Goal: Find contact information: Find contact information

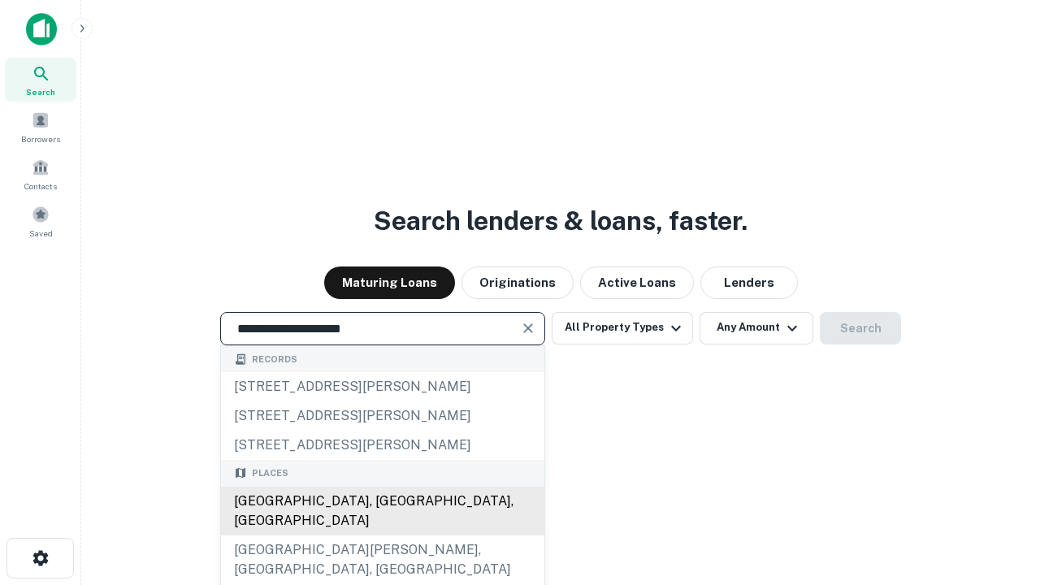
click at [382, 535] on div "[GEOGRAPHIC_DATA], [GEOGRAPHIC_DATA], [GEOGRAPHIC_DATA]" at bounding box center [382, 511] width 323 height 49
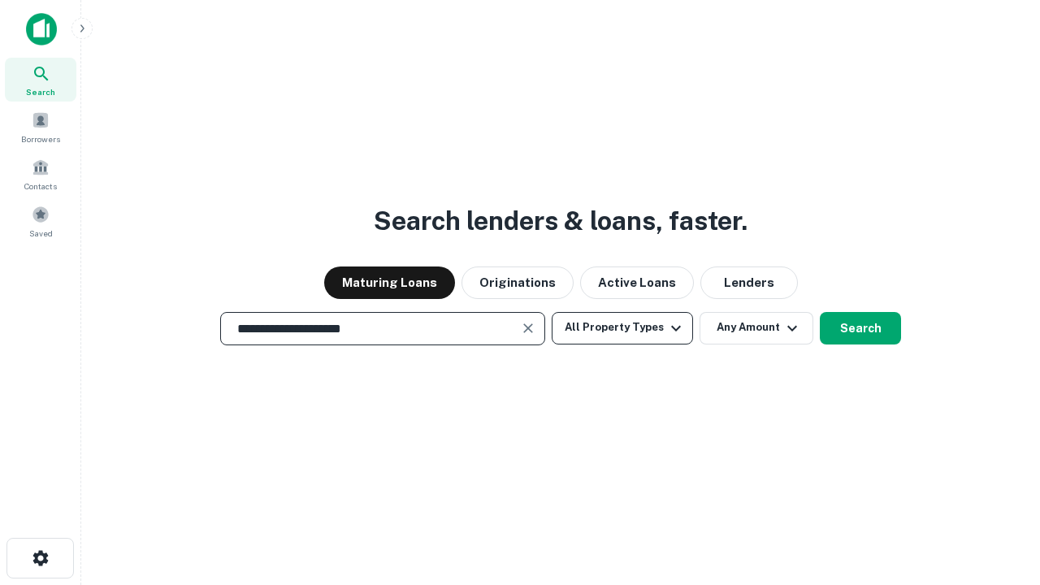
type input "**********"
click at [622, 327] on button "All Property Types" at bounding box center [622, 328] width 141 height 32
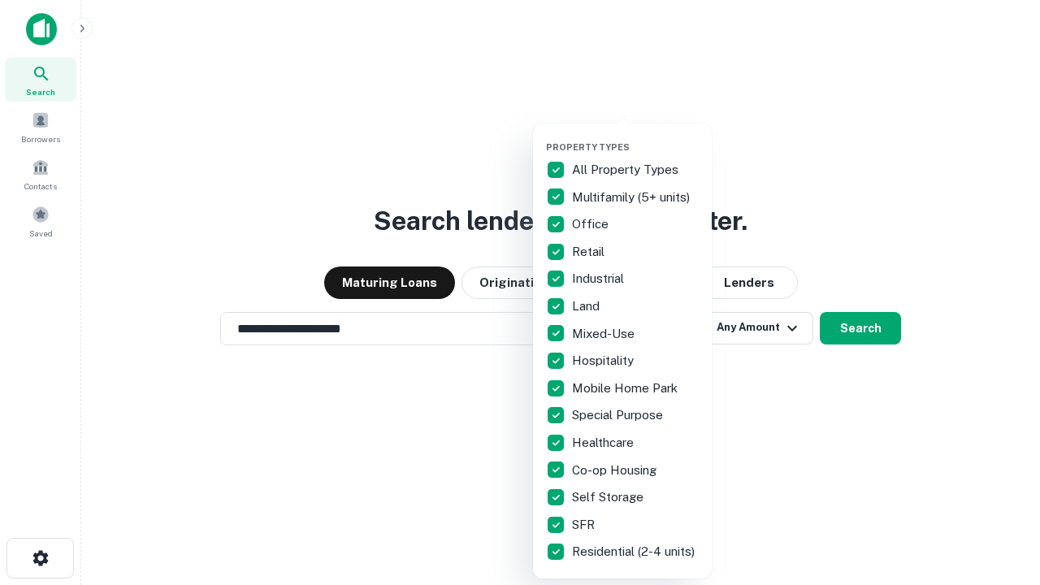
click at [635, 136] on button "button" at bounding box center [635, 136] width 179 height 1
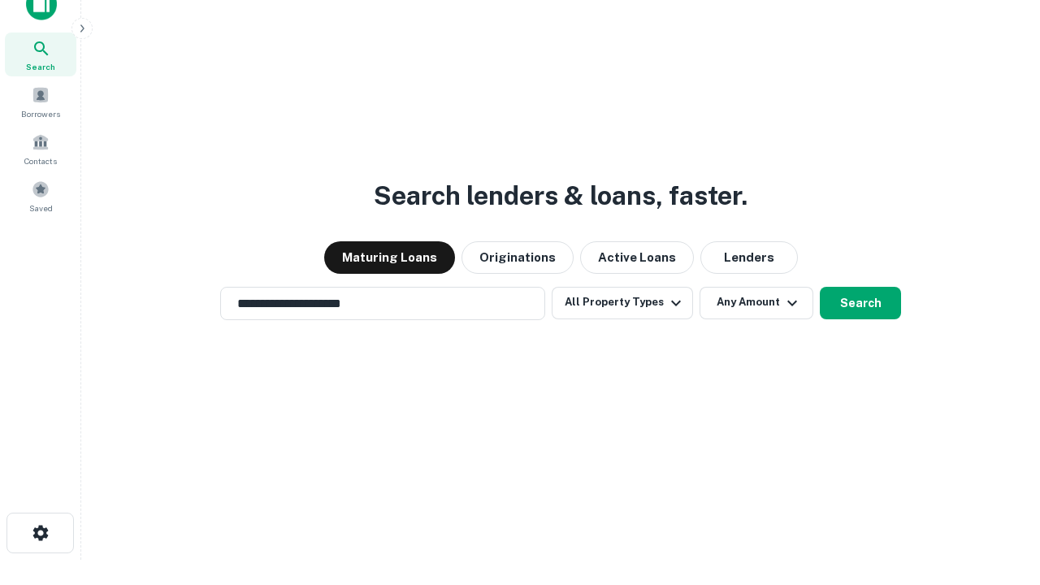
scroll to position [10, 196]
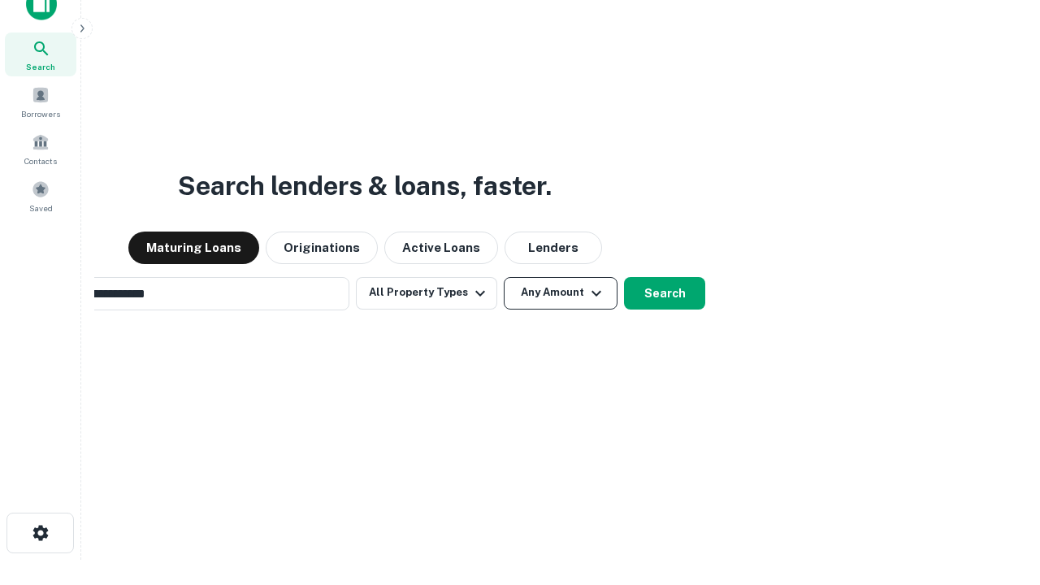
click at [504, 277] on button "Any Amount" at bounding box center [561, 293] width 114 height 32
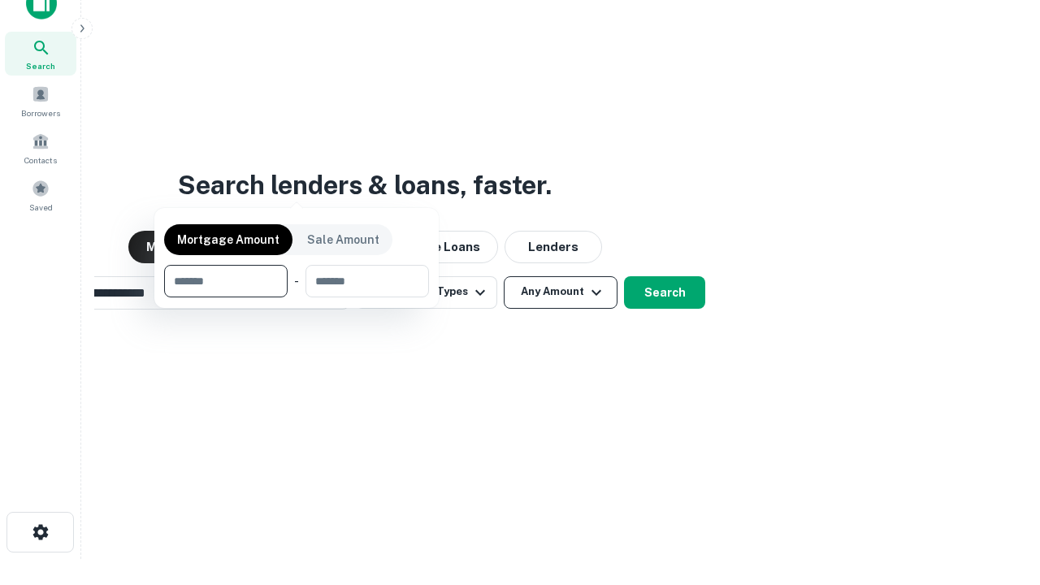
scroll to position [117, 460]
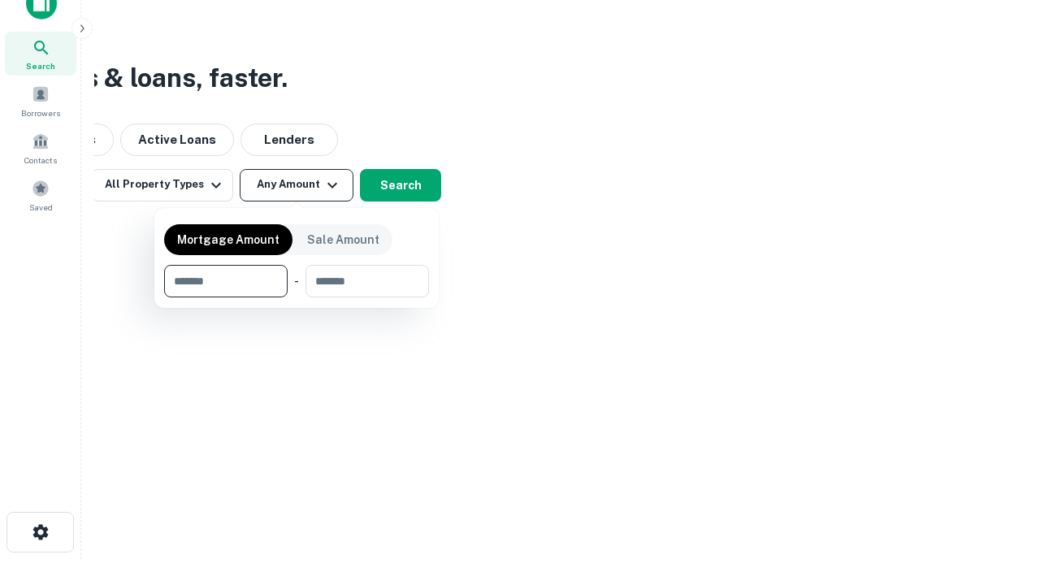
type input "*******"
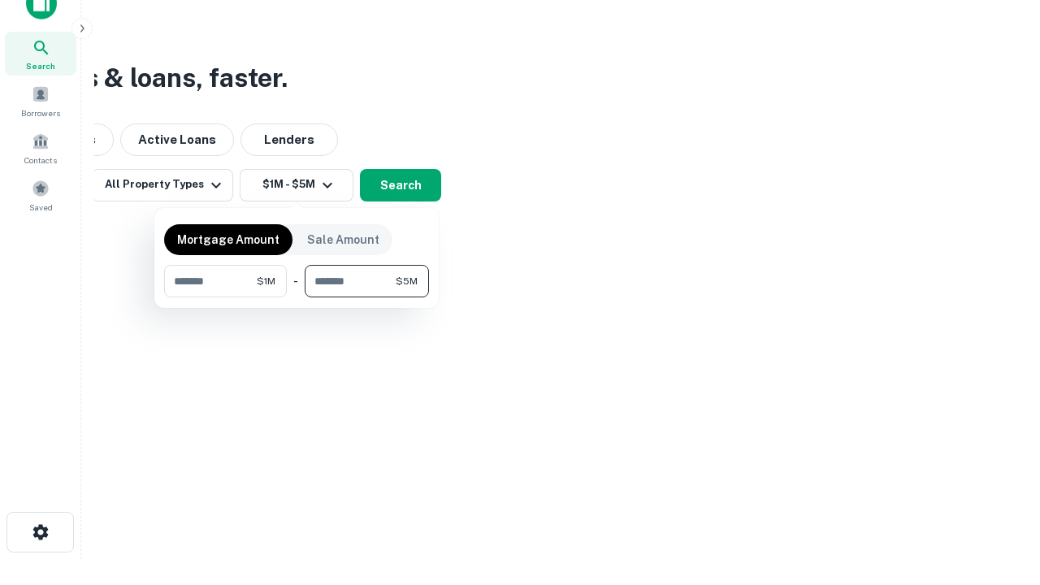
type input "*******"
click at [297, 297] on button "button" at bounding box center [296, 297] width 265 height 1
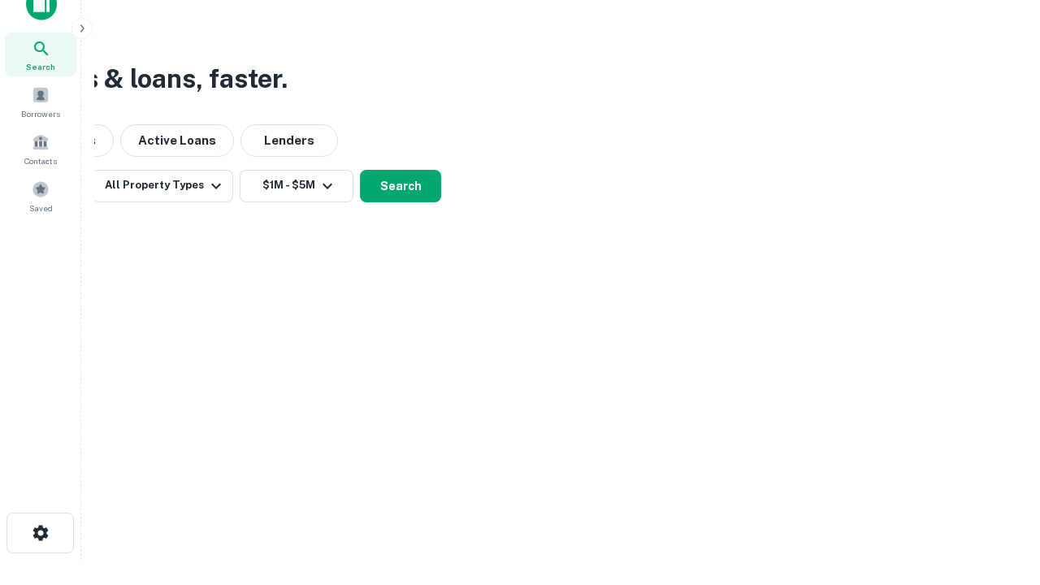
scroll to position [10, 300]
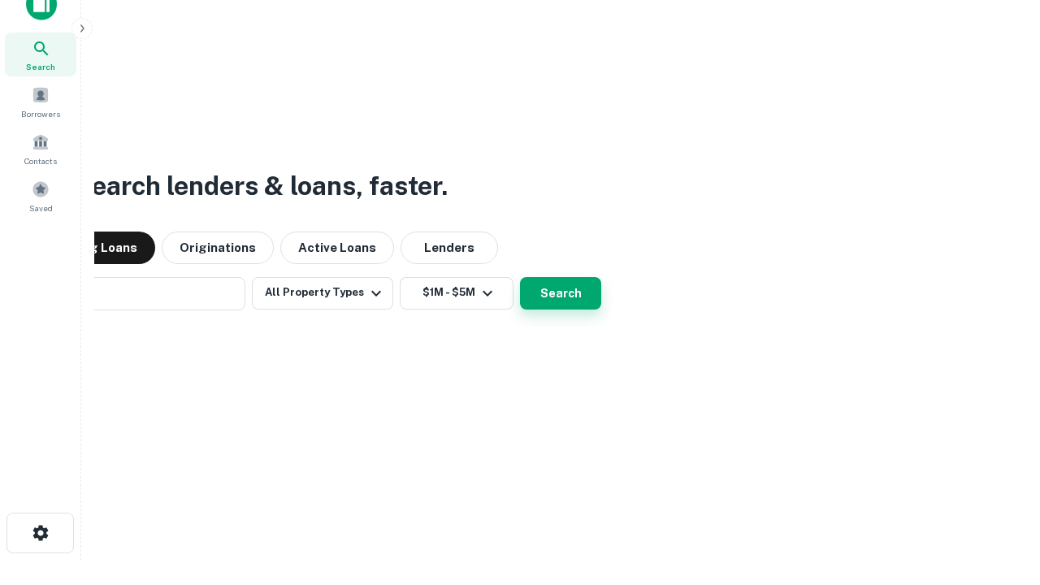
click at [520, 277] on button "Search" at bounding box center [560, 293] width 81 height 32
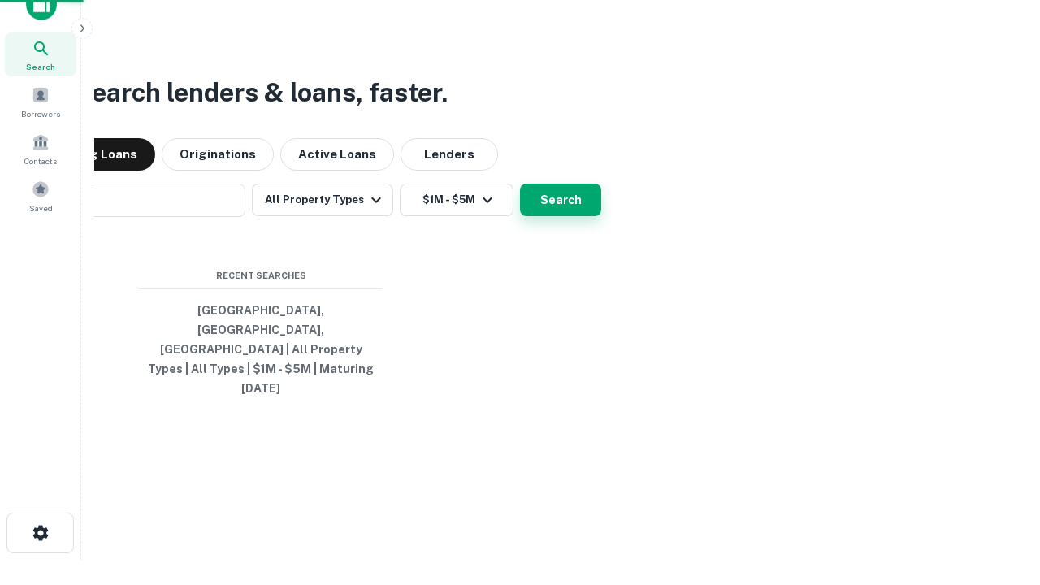
scroll to position [43, 460]
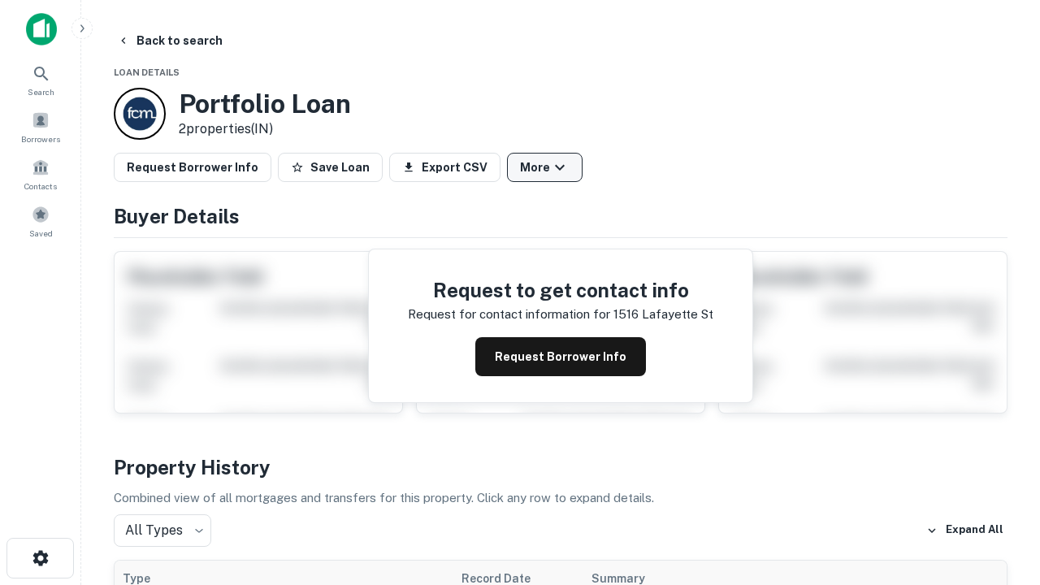
click at [544, 167] on button "More" at bounding box center [545, 167] width 76 height 29
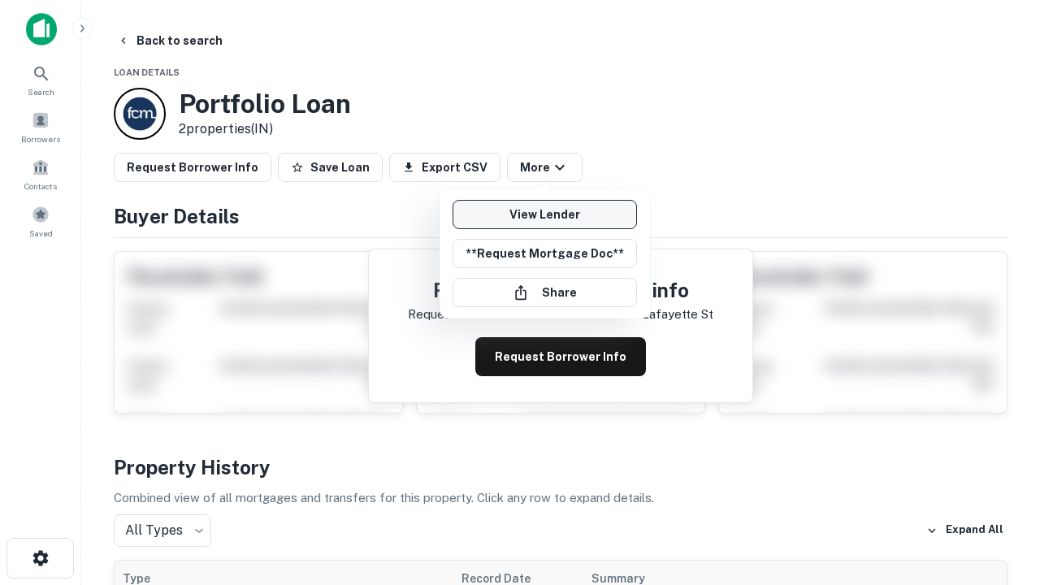
click at [544, 214] on link "View Lender" at bounding box center [545, 214] width 184 height 29
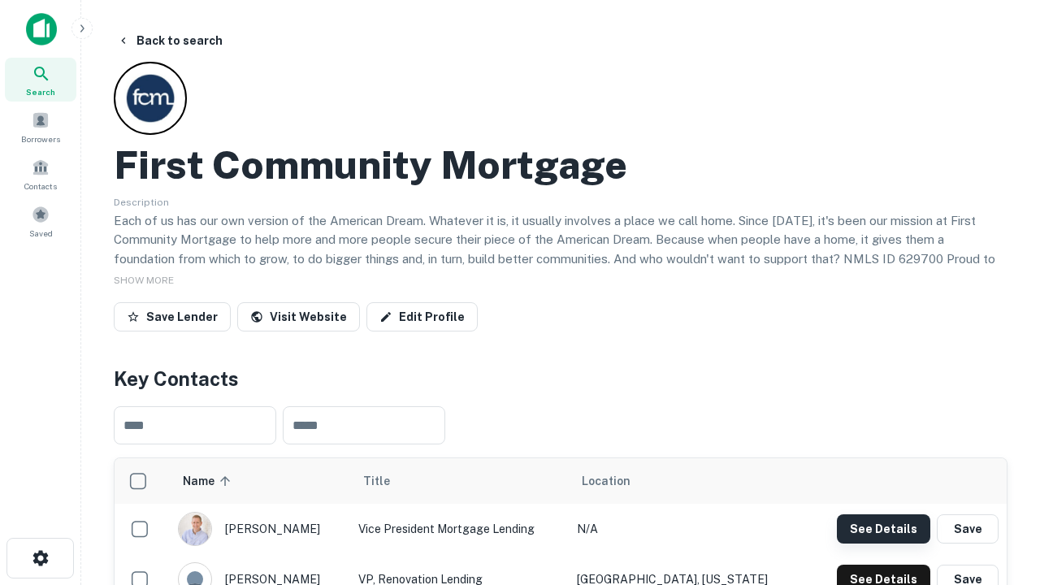
click at [883, 528] on button "See Details" at bounding box center [883, 528] width 93 height 29
click at [40, 558] on icon "button" at bounding box center [40, 557] width 19 height 19
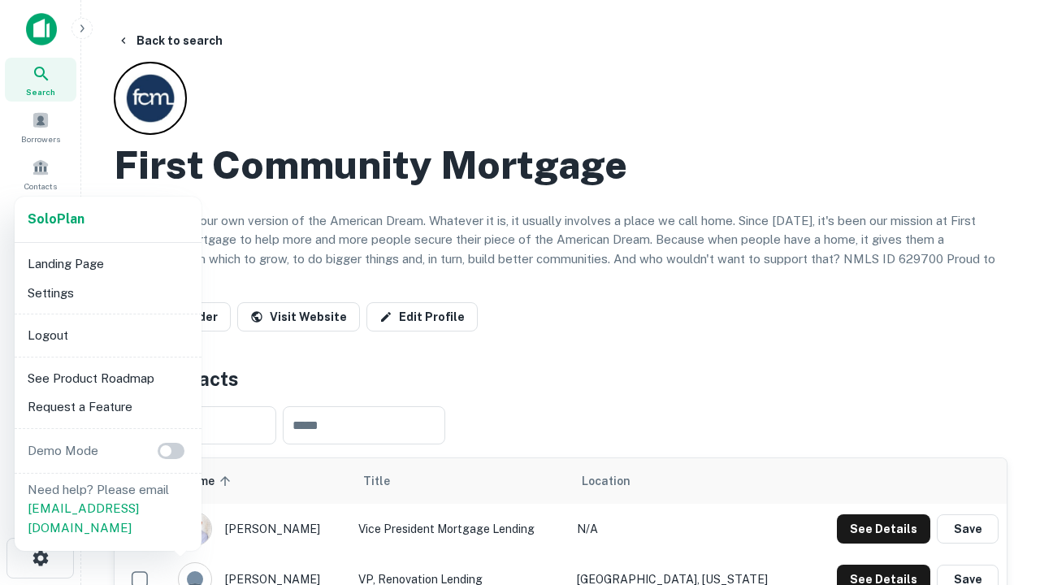
click at [107, 335] on li "Logout" at bounding box center [108, 335] width 174 height 29
